Goal: Task Accomplishment & Management: Complete application form

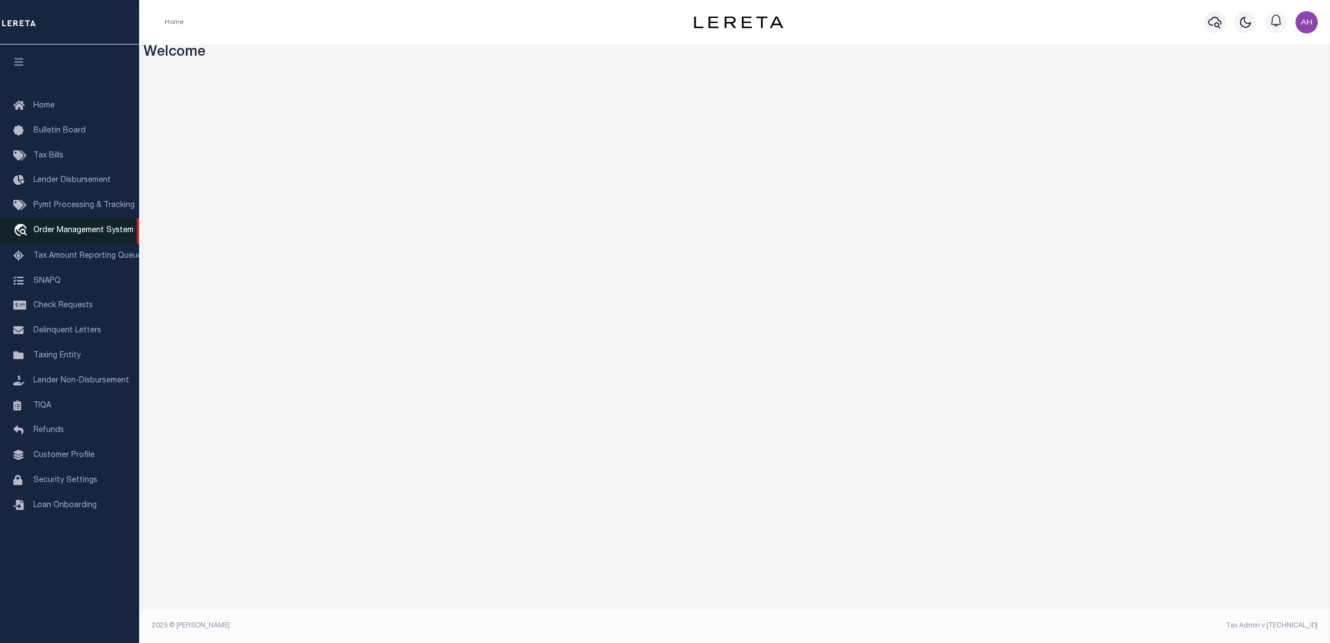
click at [95, 234] on span "Order Management System" at bounding box center [83, 231] width 100 height 8
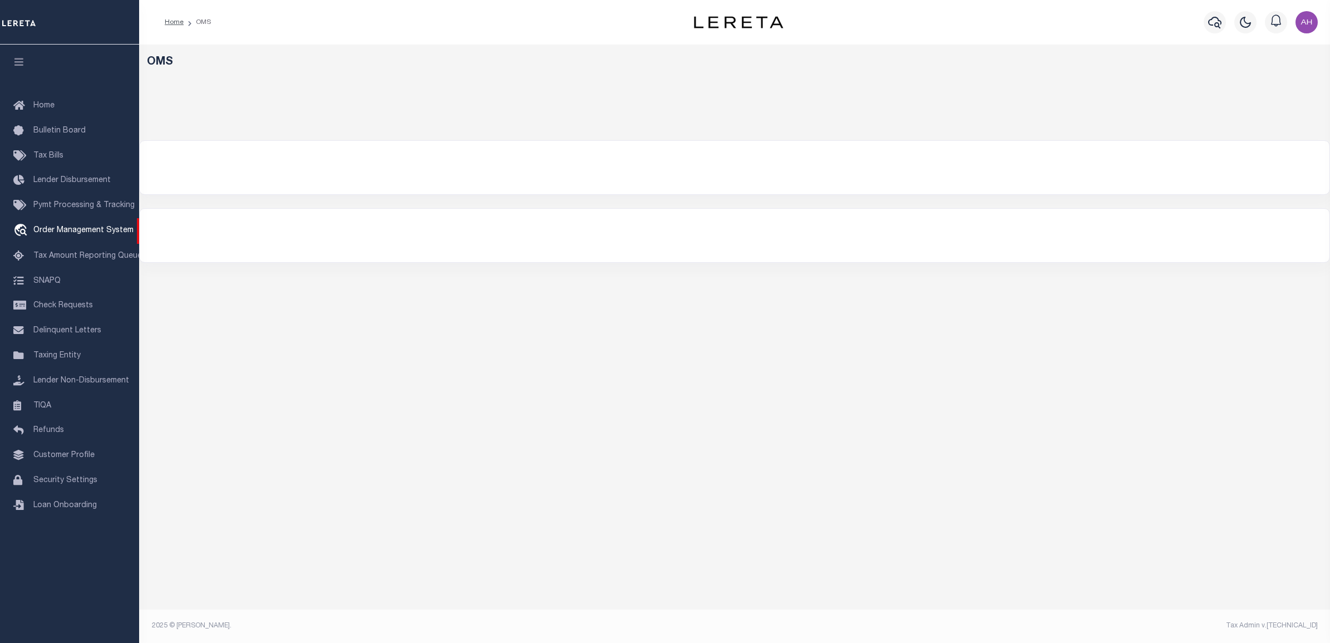
select select "200"
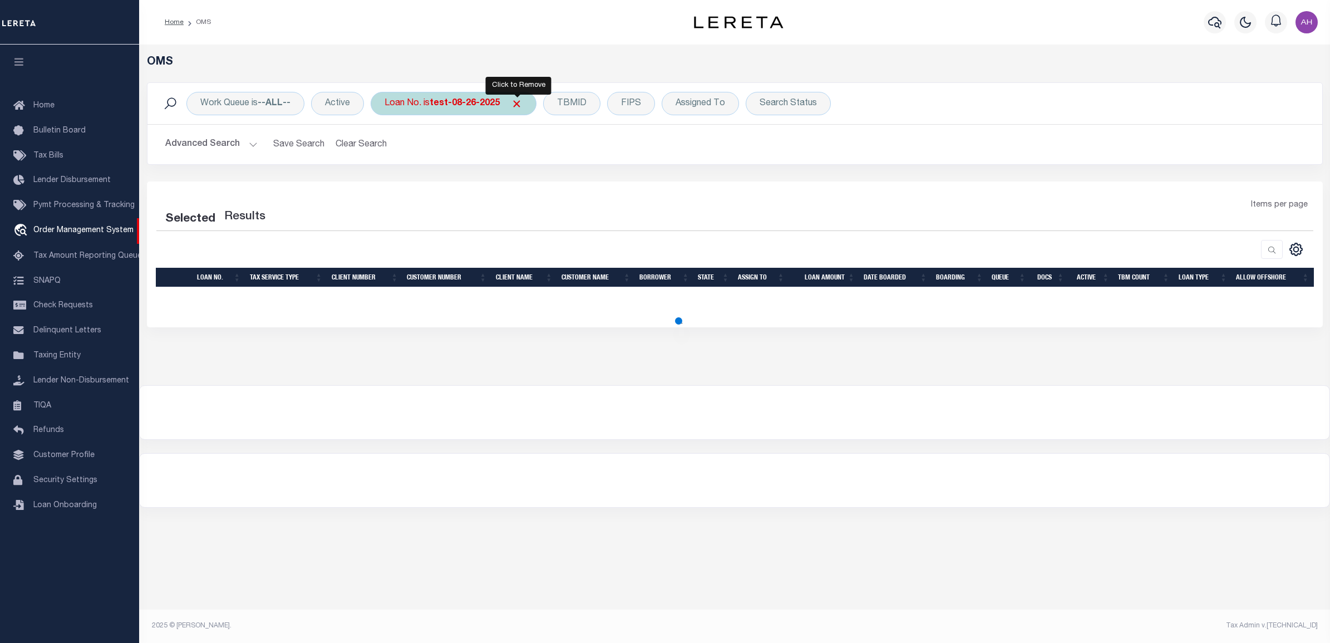
click at [518, 101] on span "Click to Remove" at bounding box center [517, 104] width 12 height 12
click at [220, 140] on button "Advanced Search" at bounding box center [211, 145] width 92 height 22
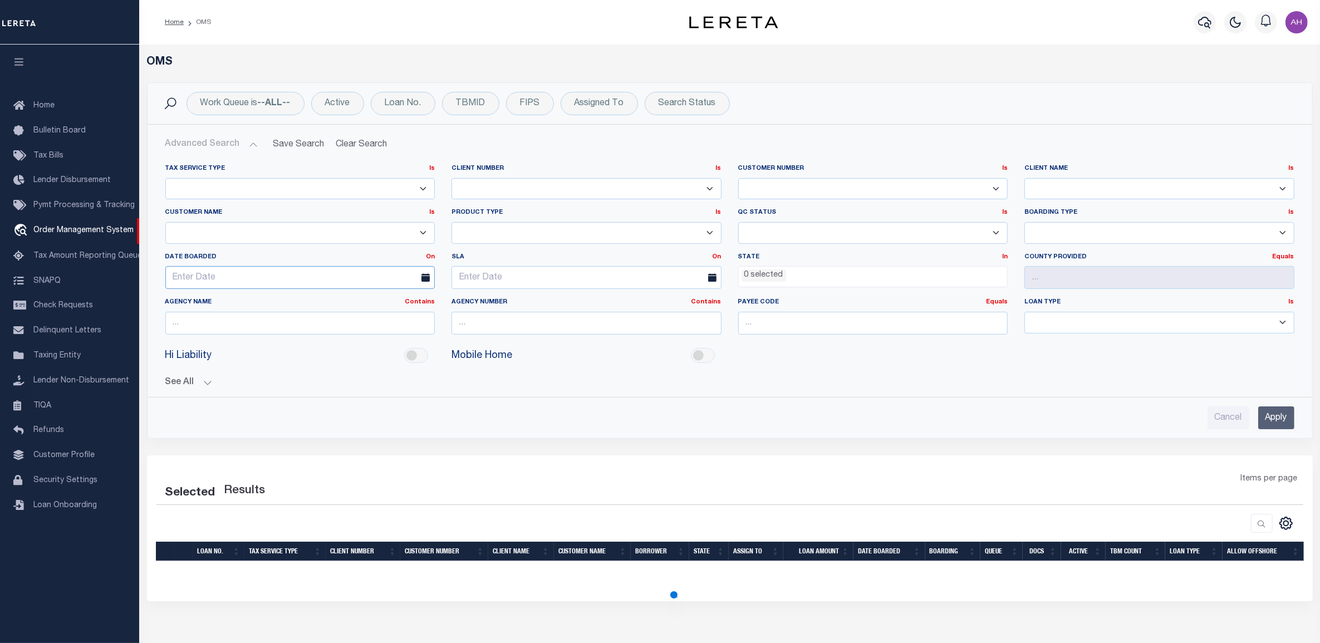
click at [253, 273] on input "text" at bounding box center [300, 277] width 270 height 23
click at [223, 383] on span "14" at bounding box center [226, 385] width 22 height 22
type input "[DATE]"
click at [1273, 423] on input "Apply" at bounding box center [1276, 417] width 36 height 23
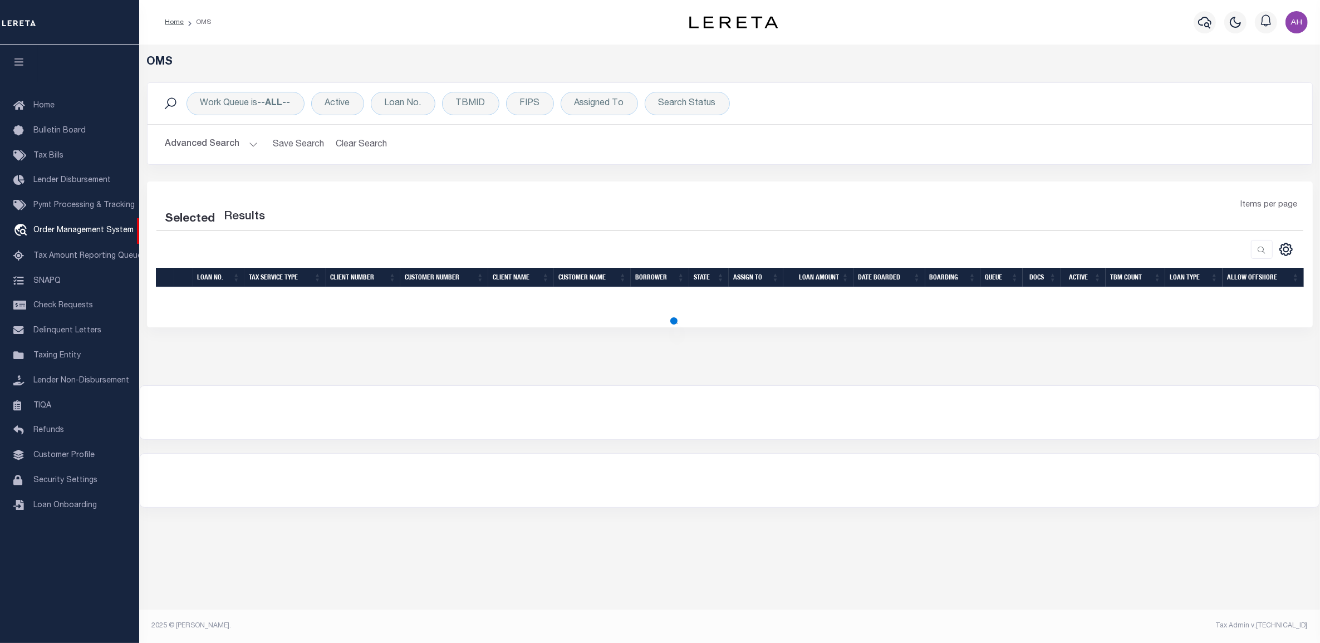
select select "200"
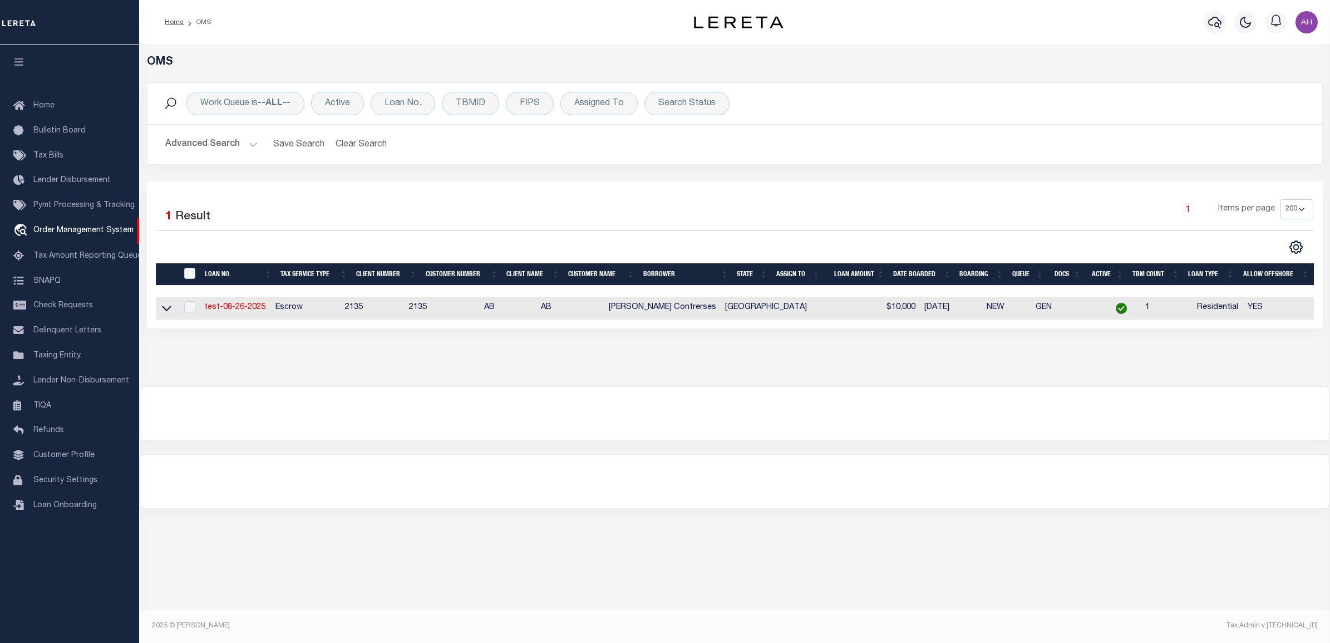
click at [237, 146] on button "Advanced Search" at bounding box center [211, 145] width 92 height 22
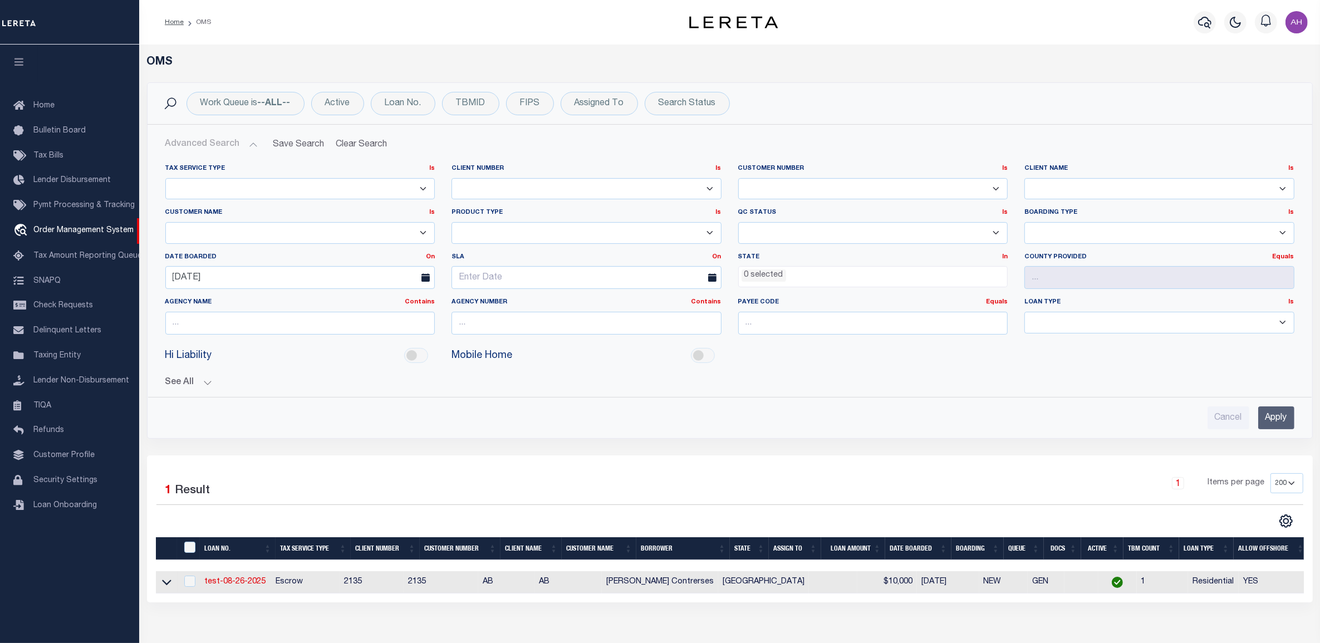
click at [1278, 417] on input "Apply" at bounding box center [1276, 417] width 36 height 23
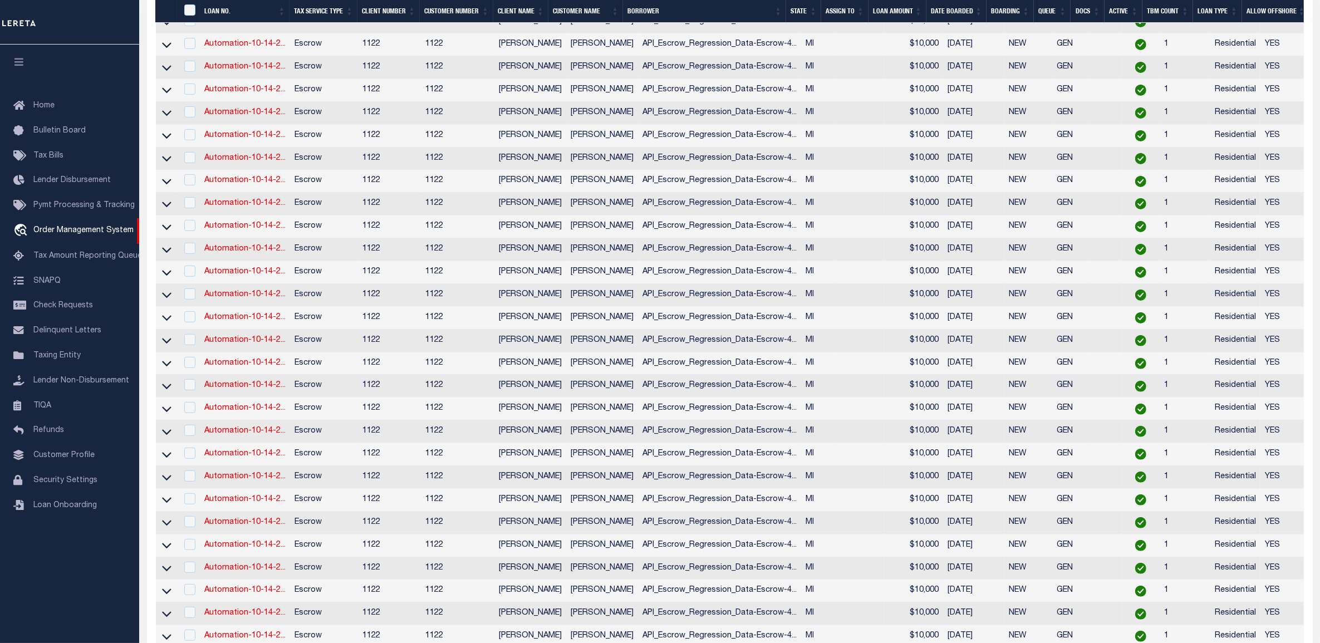
scroll to position [583, 0]
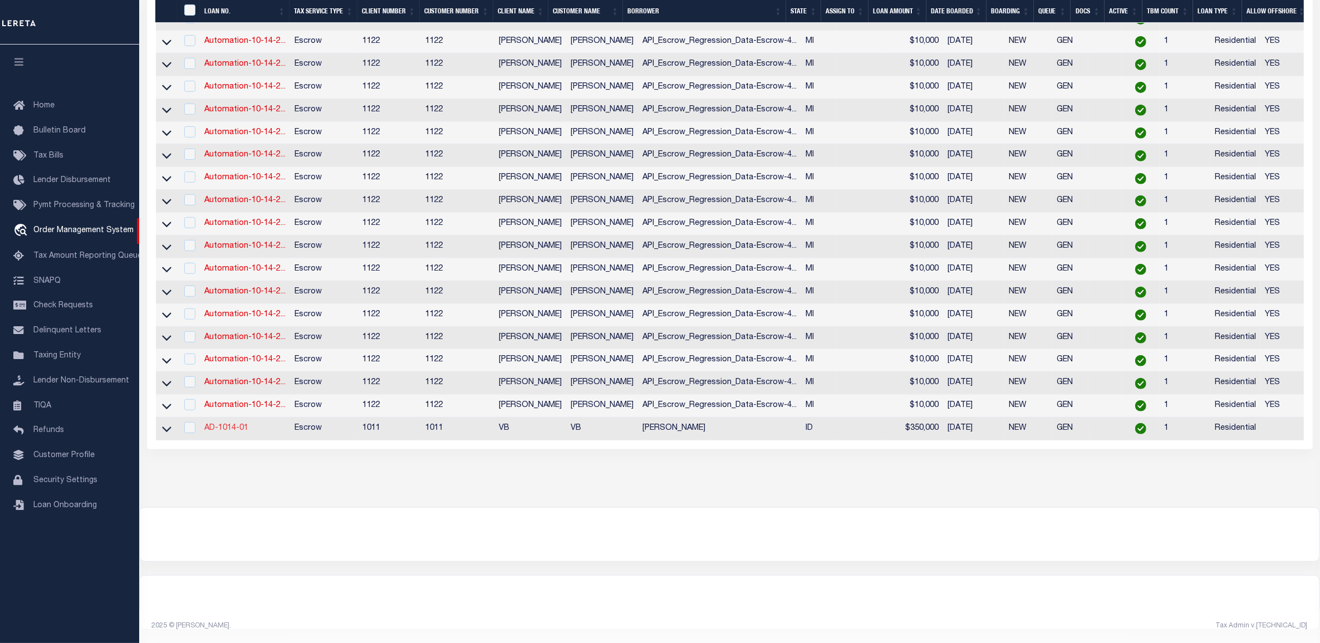
click at [237, 424] on link "AD-1014-01" at bounding box center [226, 428] width 44 height 8
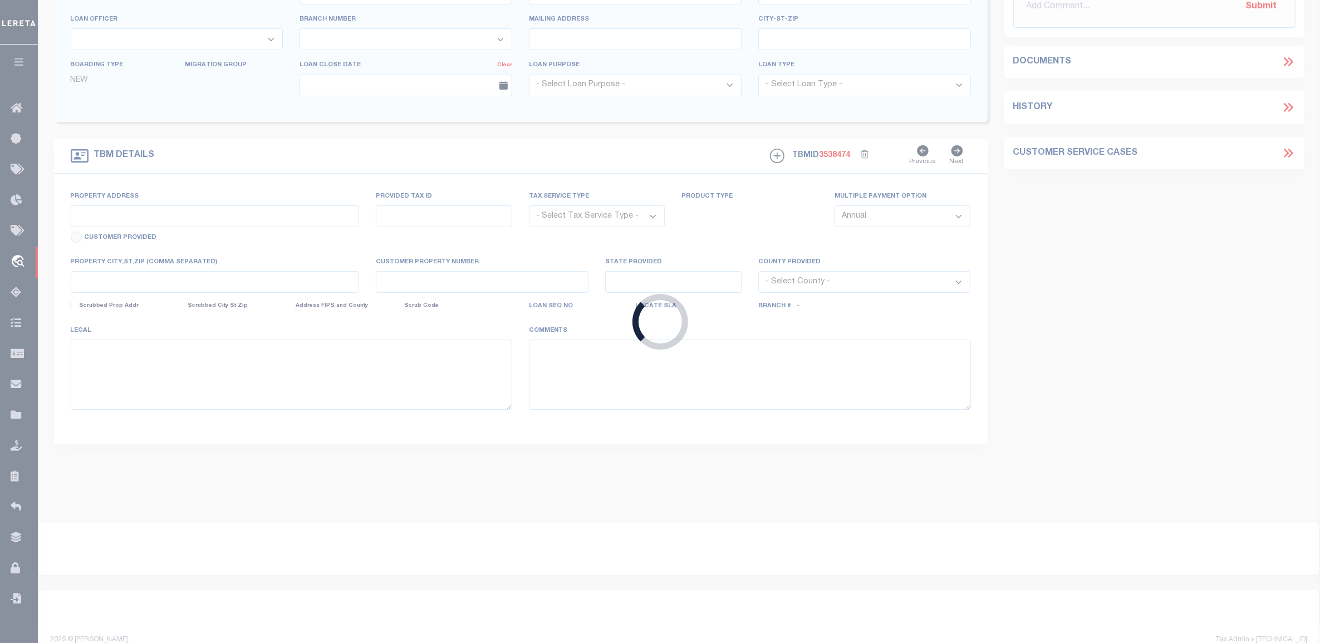
type input "AD-1014-01"
type input "[PERSON_NAME]"
select select
type input "[STREET_ADDRESS][PERSON_NAME]"
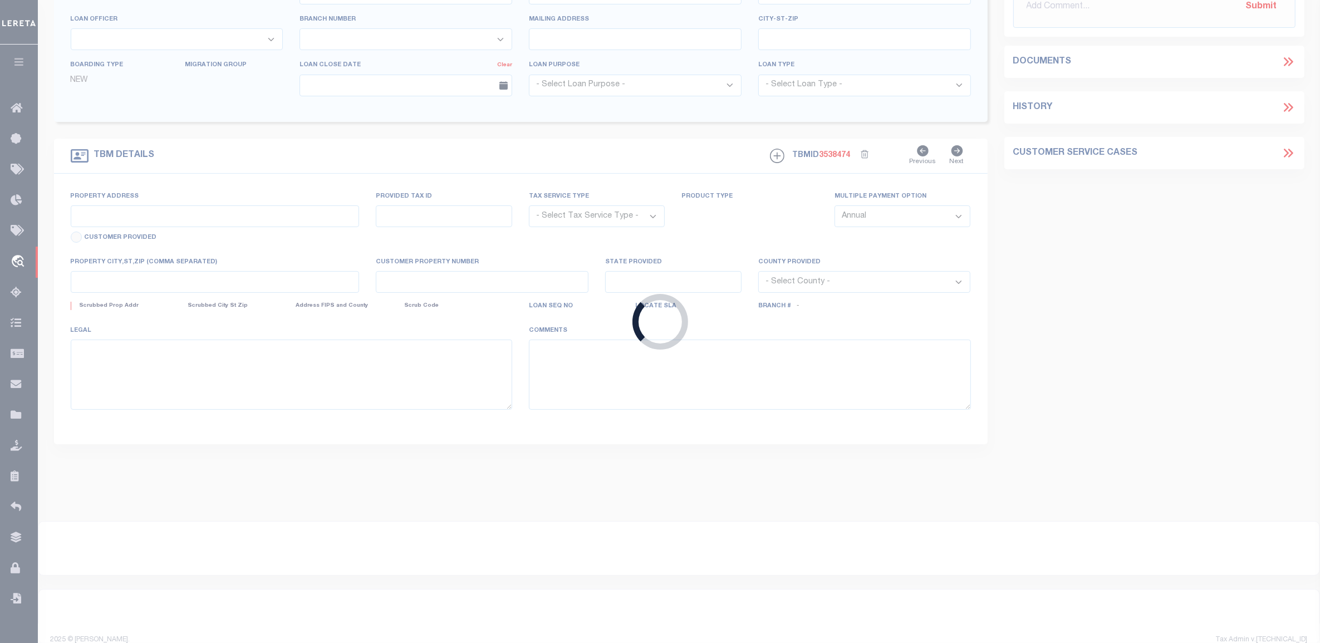
type input "POCATELLO ID 83201-2115"
type input "[DATE]"
select select "10"
select select "Escrow"
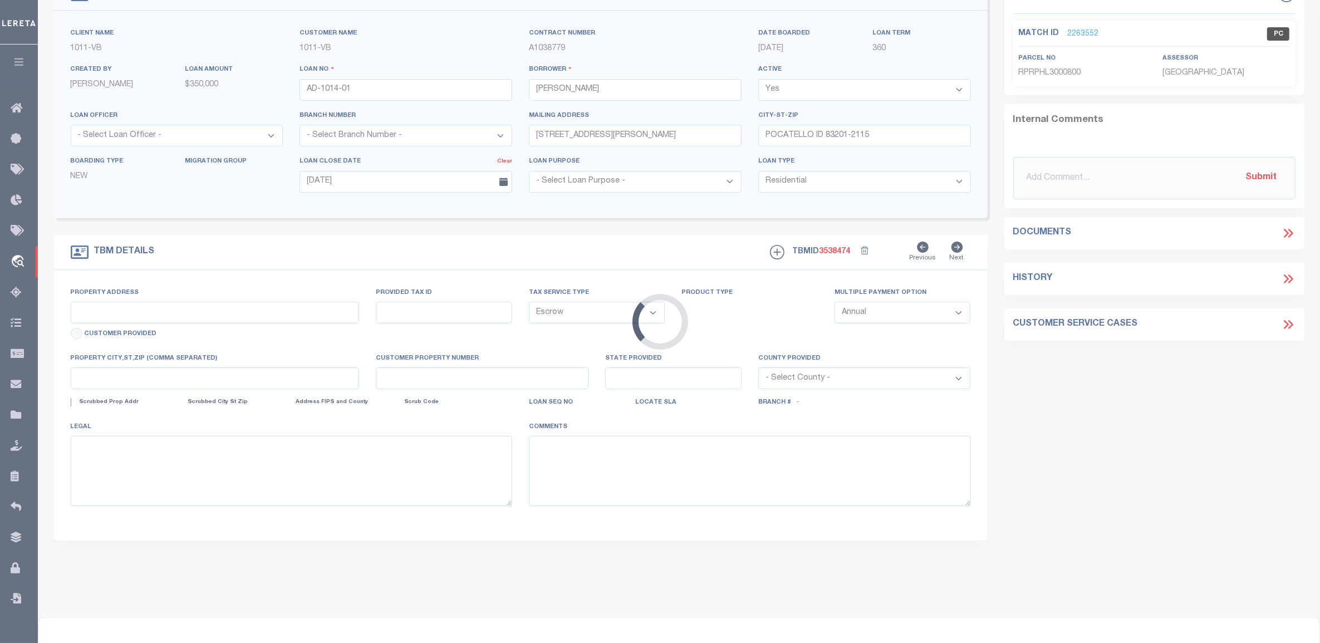
type input "[STREET_ADDRESS][PERSON_NAME]"
select select
type input "POCATELLO ID 83201-2115"
type input "ID"
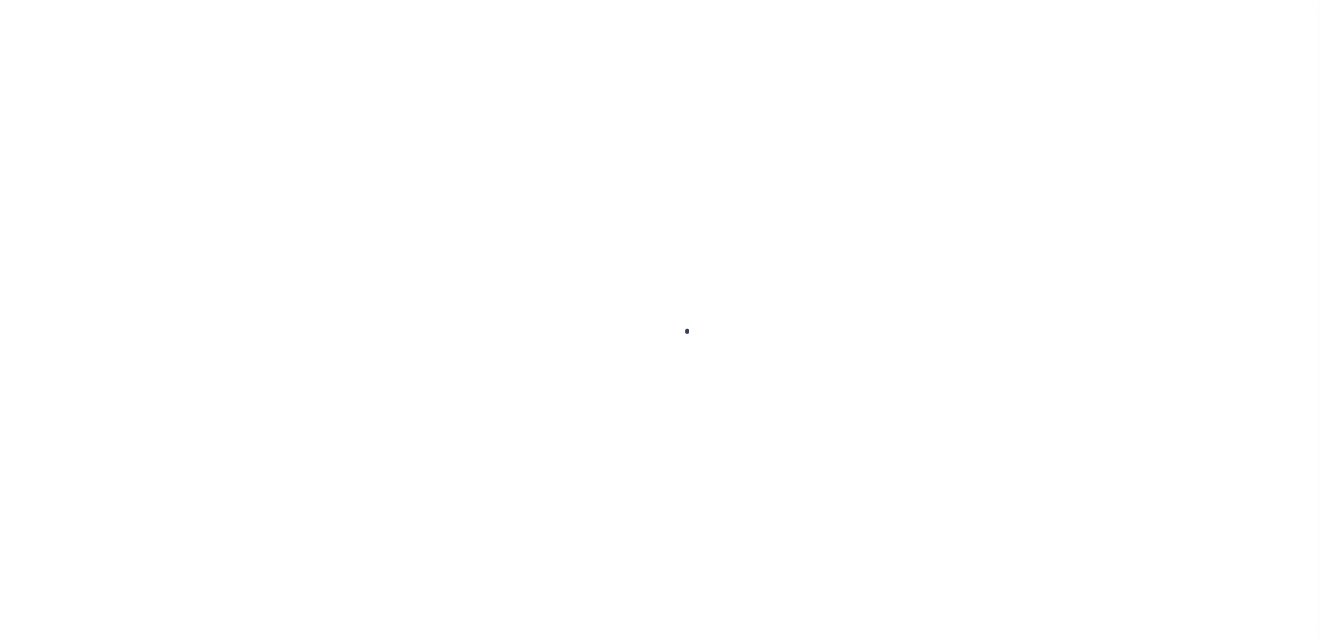
type input "AD-1014-01"
type input "[PERSON_NAME]"
select select
type input "[STREET_ADDRESS][PERSON_NAME]"
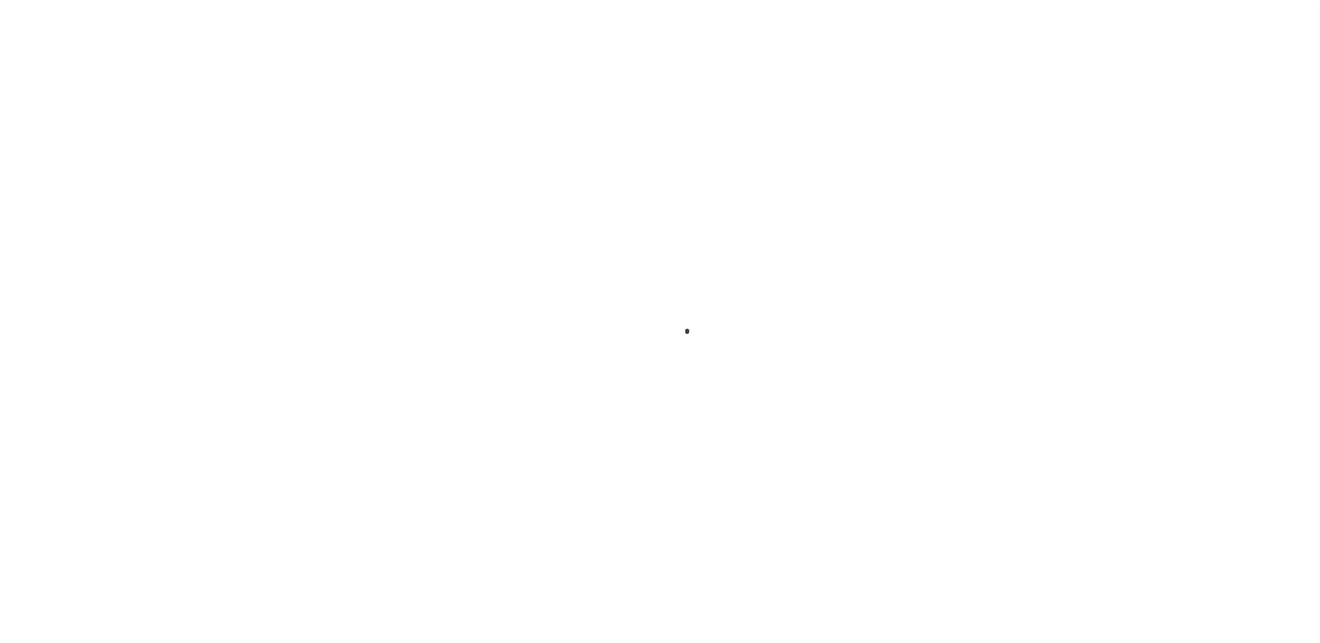
type input "POCATELLO ID 83201-2115"
type input "[DATE]"
select select "10"
select select "Escrow"
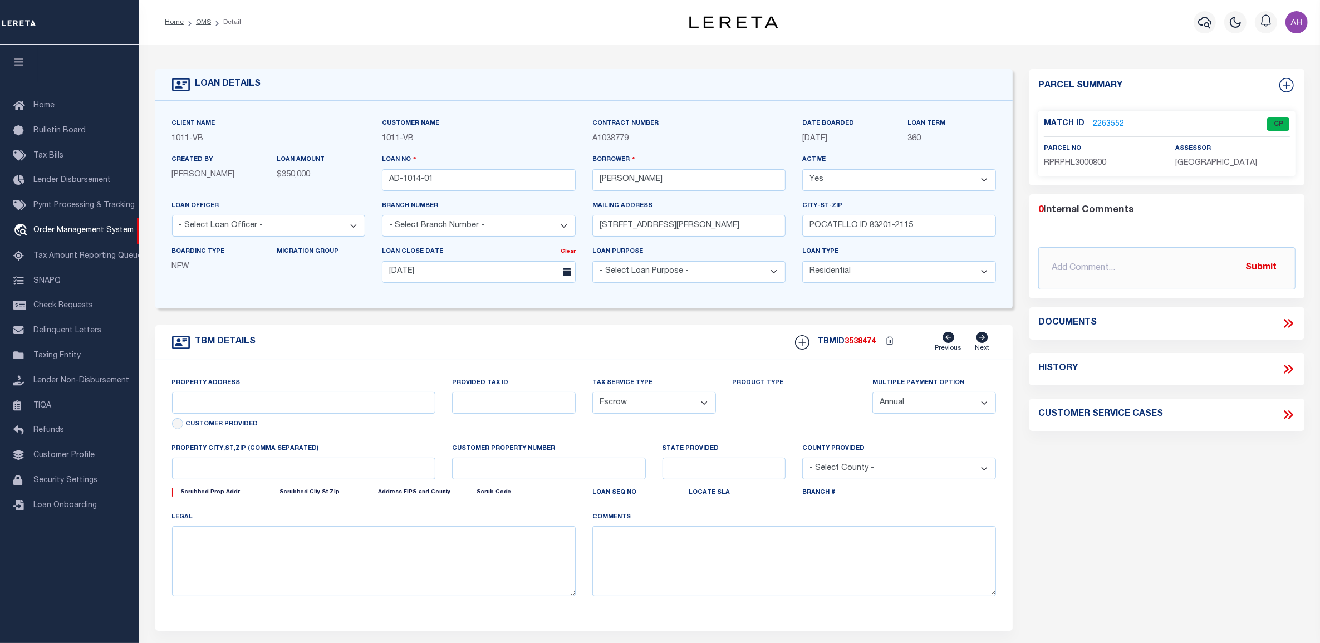
type input "[STREET_ADDRESS][PERSON_NAME]"
select select
type input "POCATELLO ID 83201-2115"
type input "ID"
